Goal: Check status

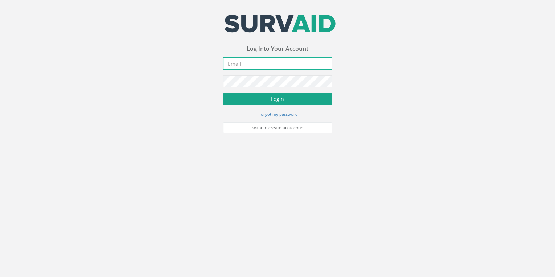
type input "[EMAIL_ADDRESS][DOMAIN_NAME]"
click at [274, 102] on button "Login" at bounding box center [277, 99] width 109 height 12
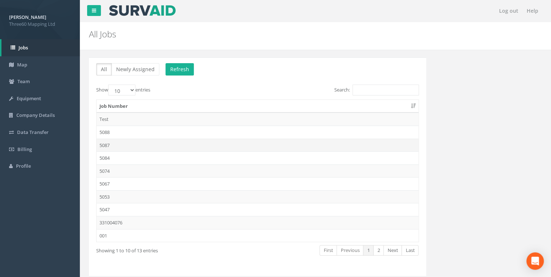
click at [118, 142] on td "5087" at bounding box center [258, 145] width 322 height 13
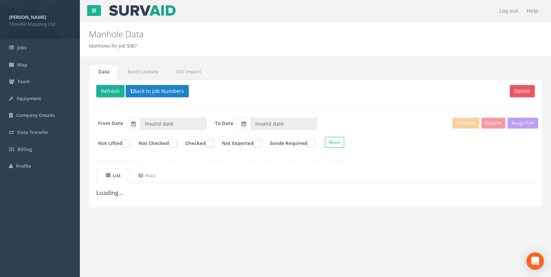
type input "[DATE]"
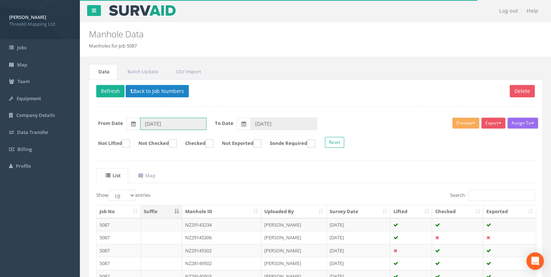
click at [174, 124] on input "[DATE]" at bounding box center [173, 124] width 66 height 12
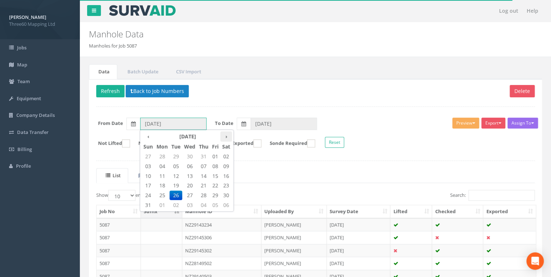
click at [225, 136] on th "›" at bounding box center [226, 136] width 12 height 10
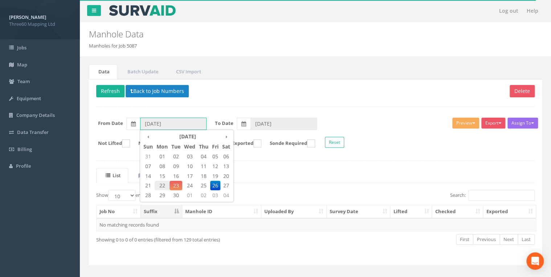
click at [160, 183] on span "22" at bounding box center [162, 185] width 15 height 9
type input "[DATE]"
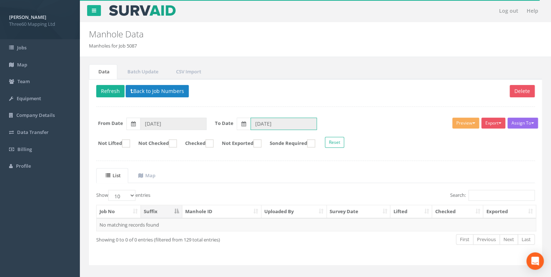
click at [271, 122] on input "[DATE]" at bounding box center [283, 124] width 66 height 12
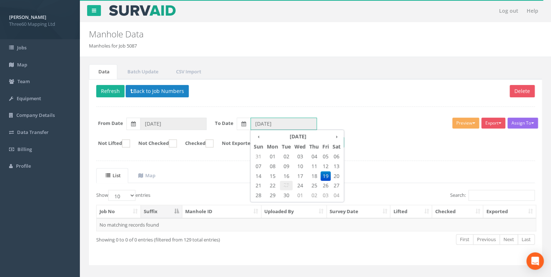
click at [283, 181] on span "23" at bounding box center [286, 185] width 13 height 9
type input "[DATE]"
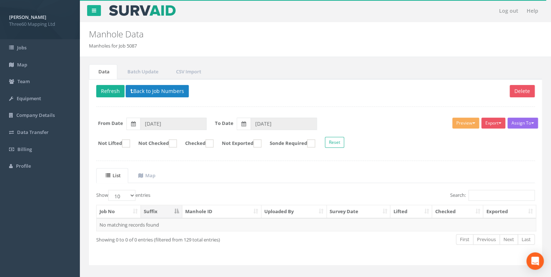
click at [281, 99] on div "Delete Refresh Back to Job Numbers Assign To No Companies Added Export 360 Manh…" at bounding box center [315, 172] width 453 height 186
click at [238, 164] on div "Delete Refresh Back to Job Numbers Assign To No Companies Added Export 360 Manh…" at bounding box center [315, 172] width 453 height 186
